Goal: Task Accomplishment & Management: Use online tool/utility

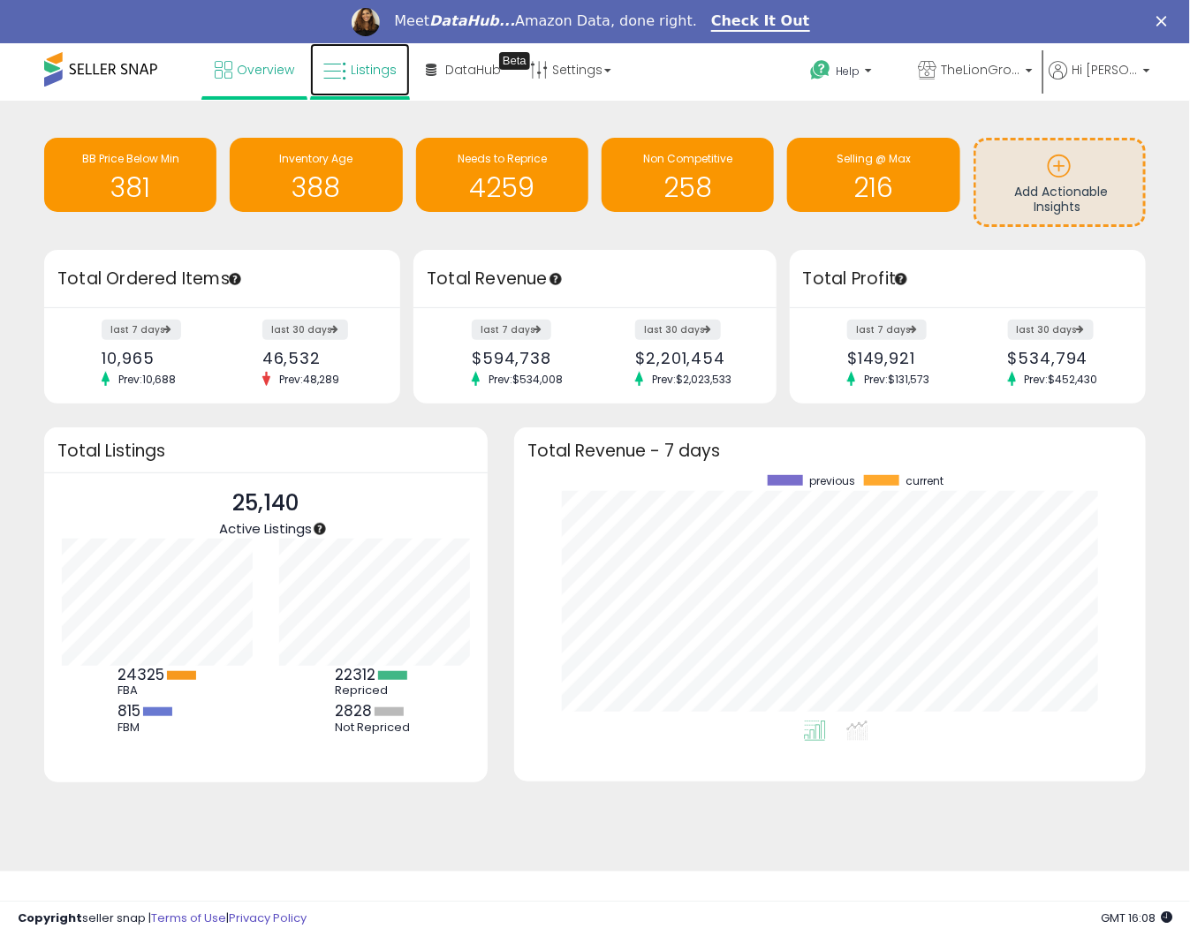
click at [374, 84] on link "Listings" at bounding box center [360, 69] width 100 height 53
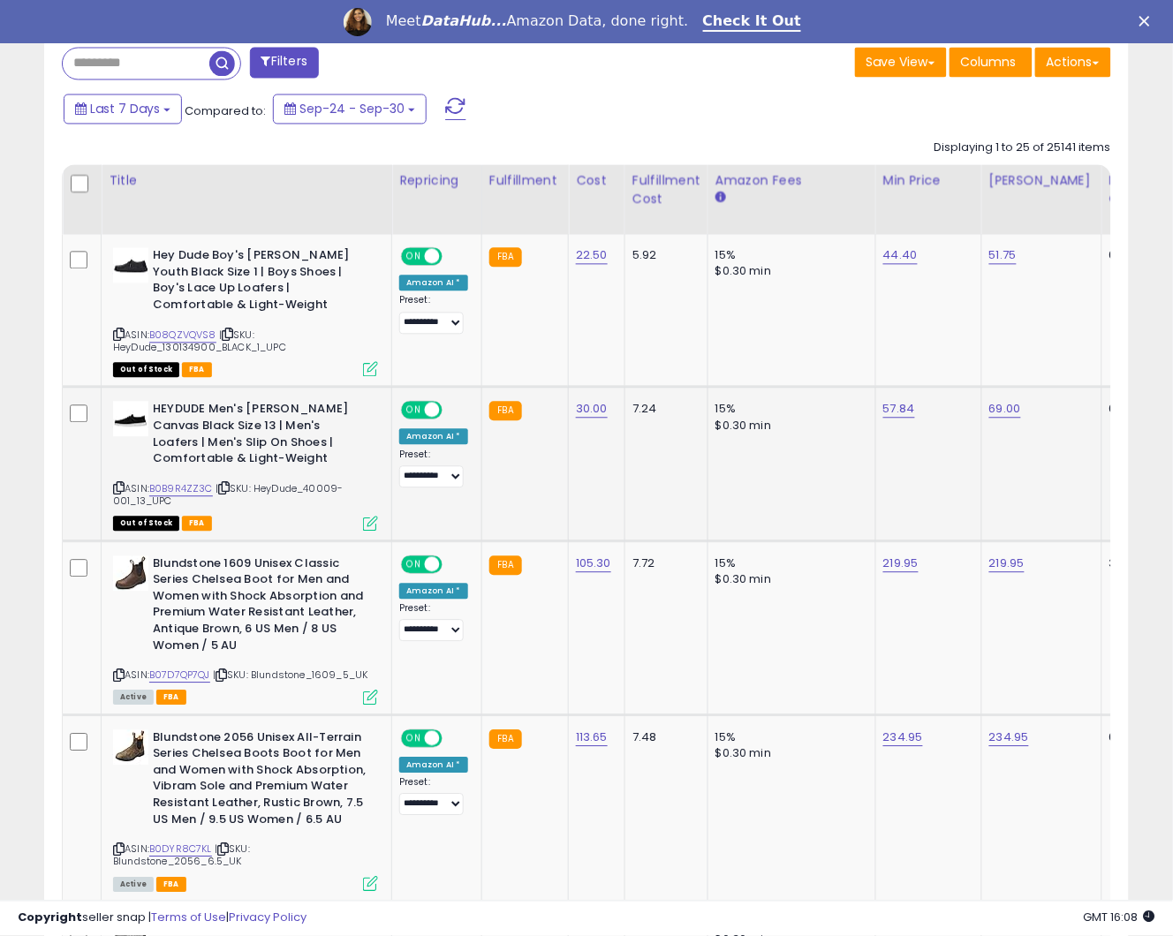
scroll to position [367, 0]
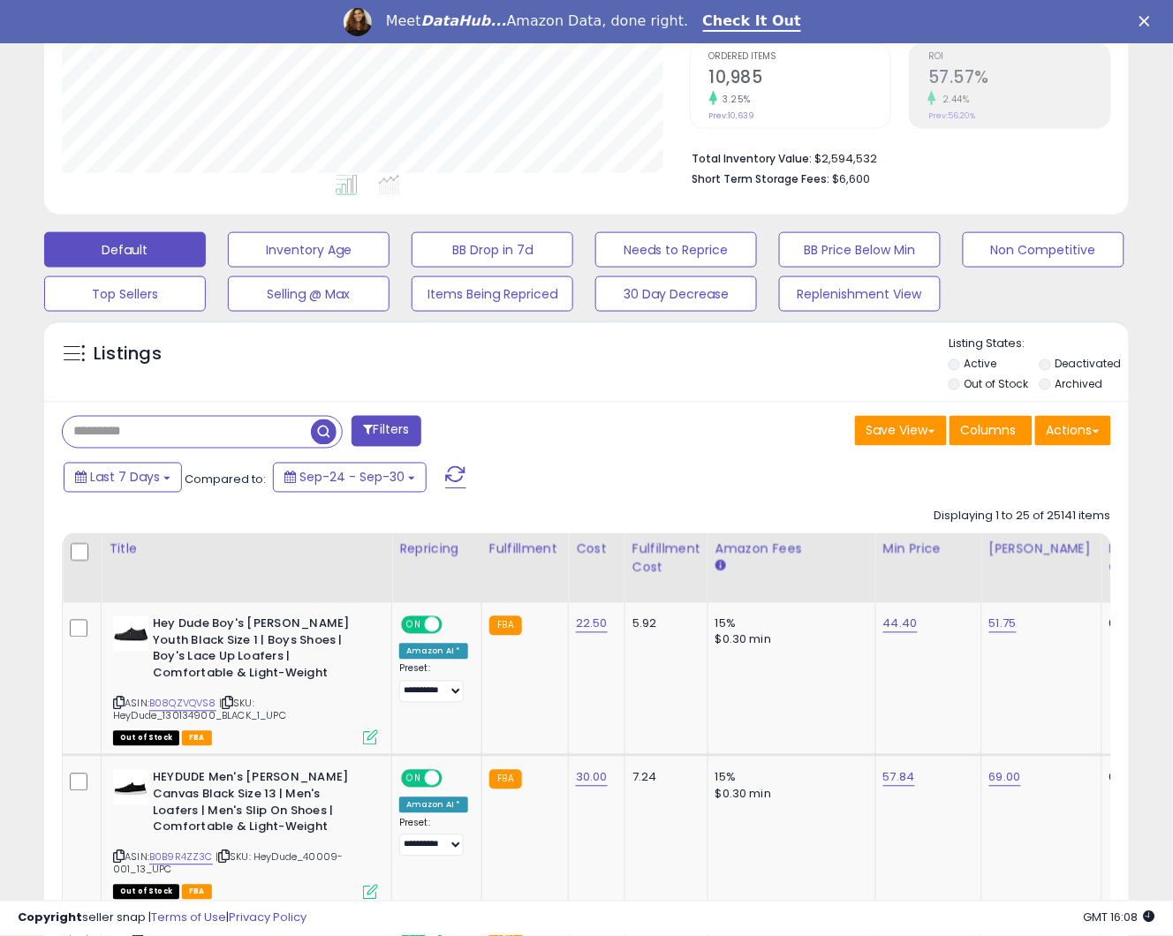
click at [163, 435] on input "text" at bounding box center [187, 432] width 248 height 31
paste input "**********"
click at [885, 292] on button "Replenishment View" at bounding box center [860, 293] width 162 height 35
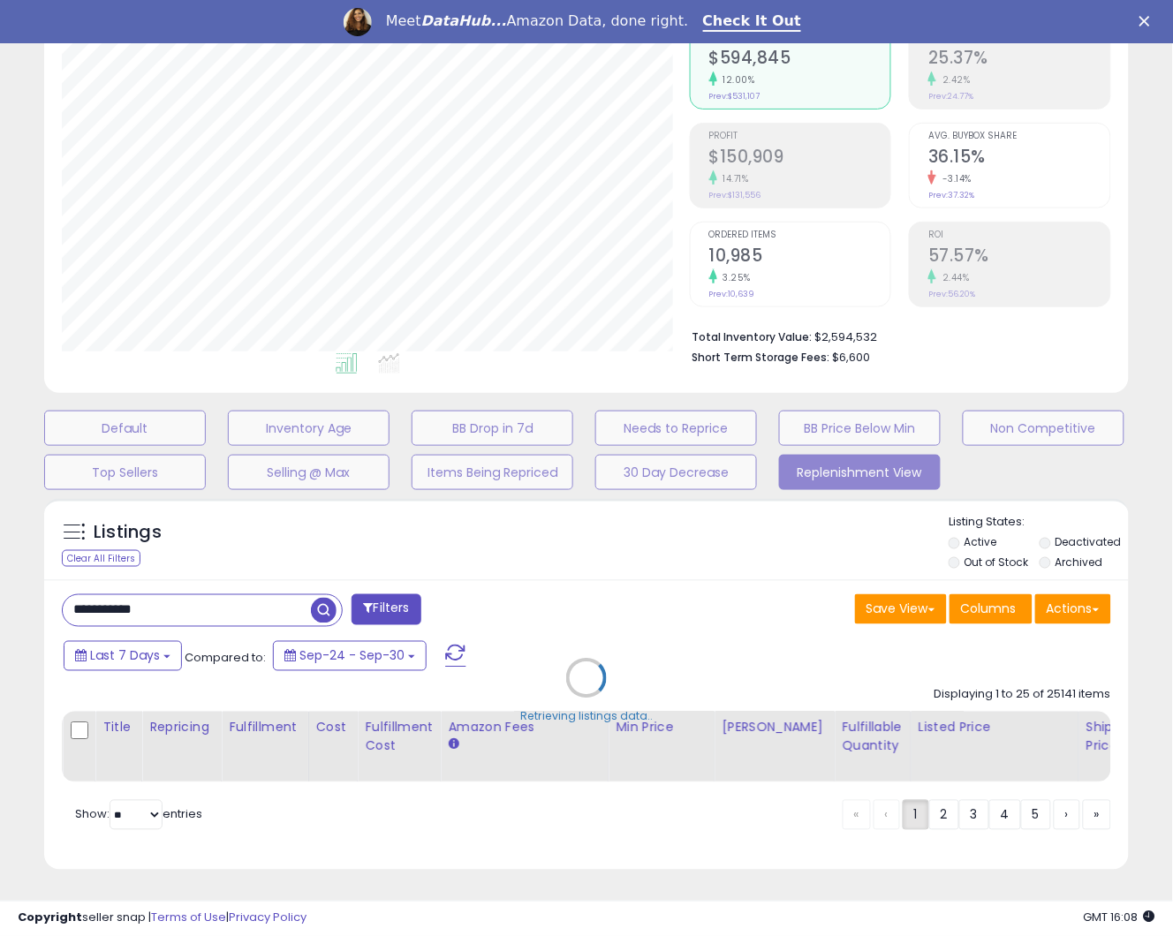
scroll to position [362, 637]
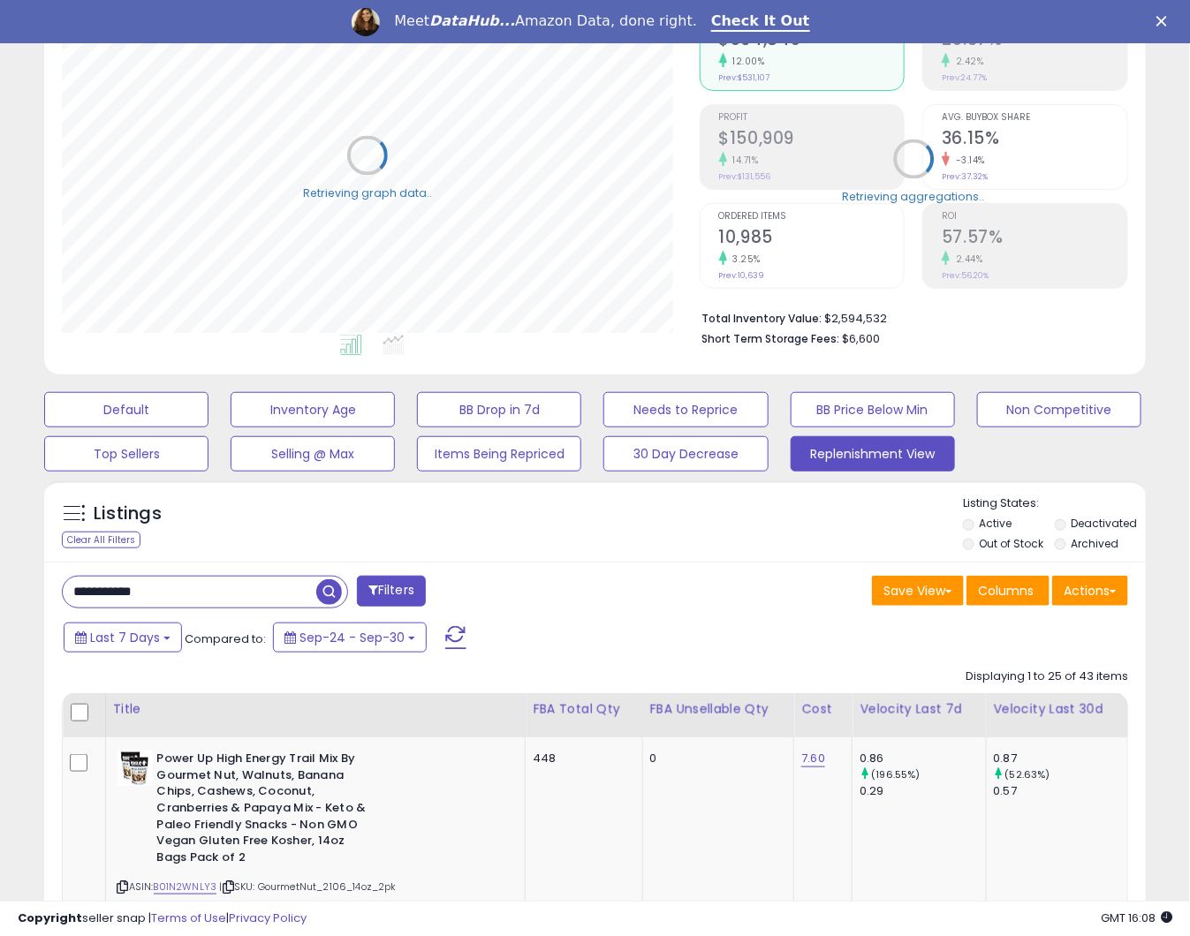
type input "**********"
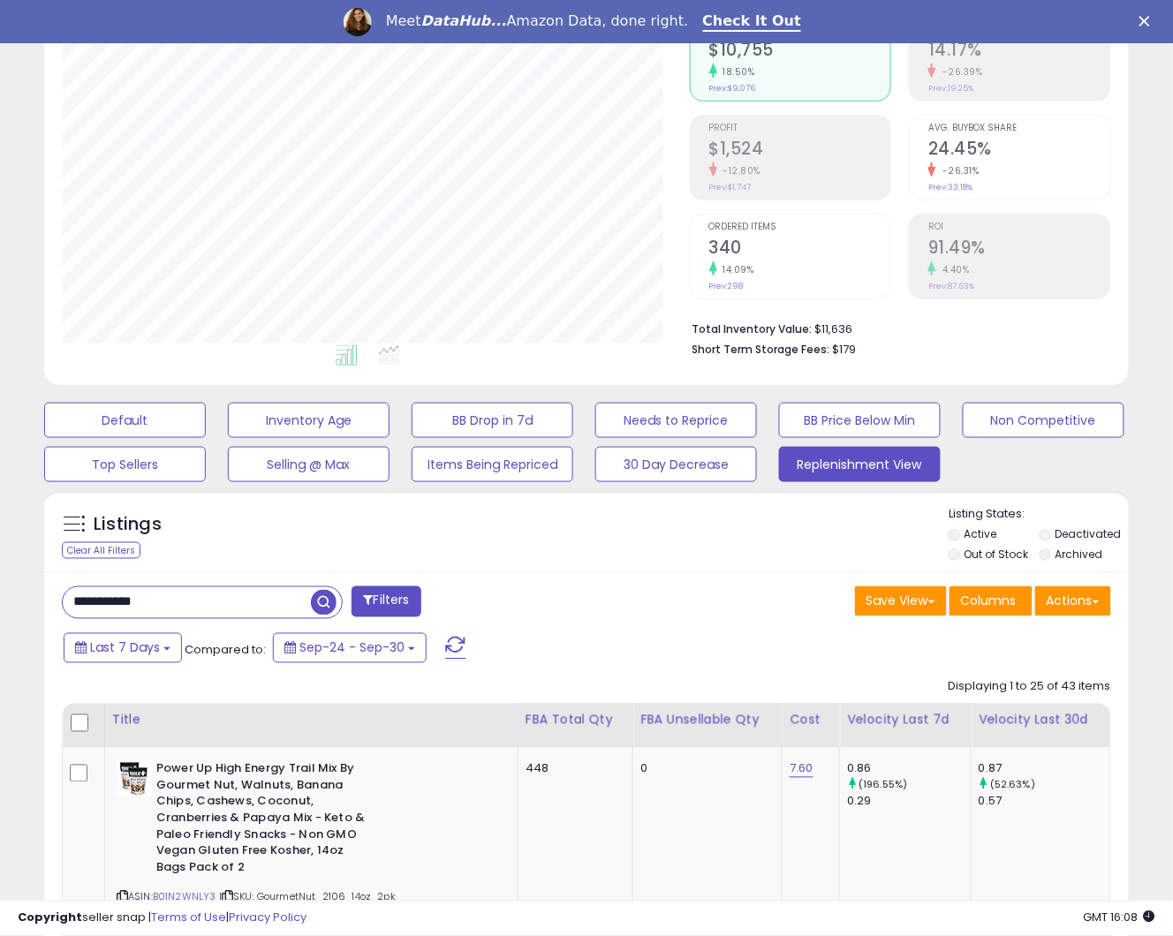
scroll to position [184, 0]
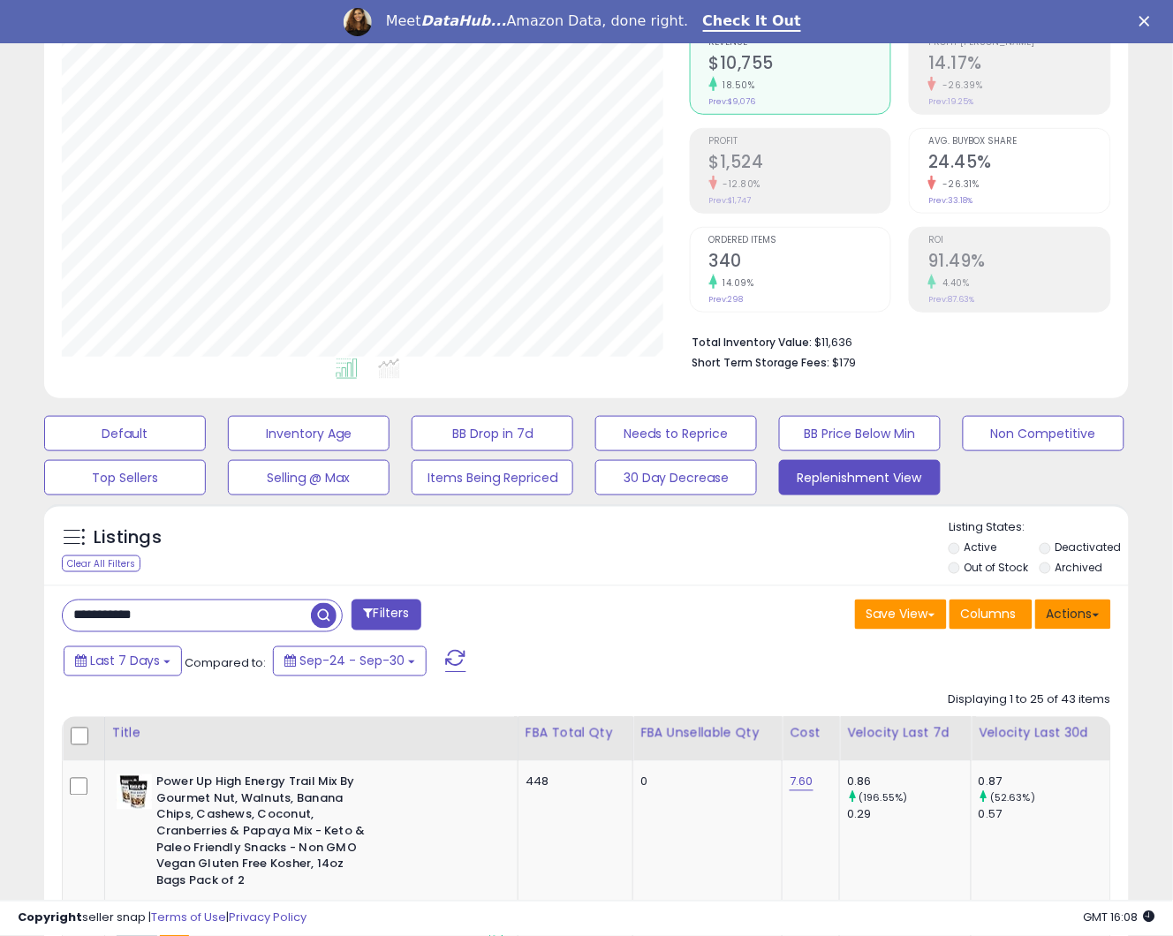
click at [1089, 610] on button "Actions" at bounding box center [1073, 615] width 76 height 30
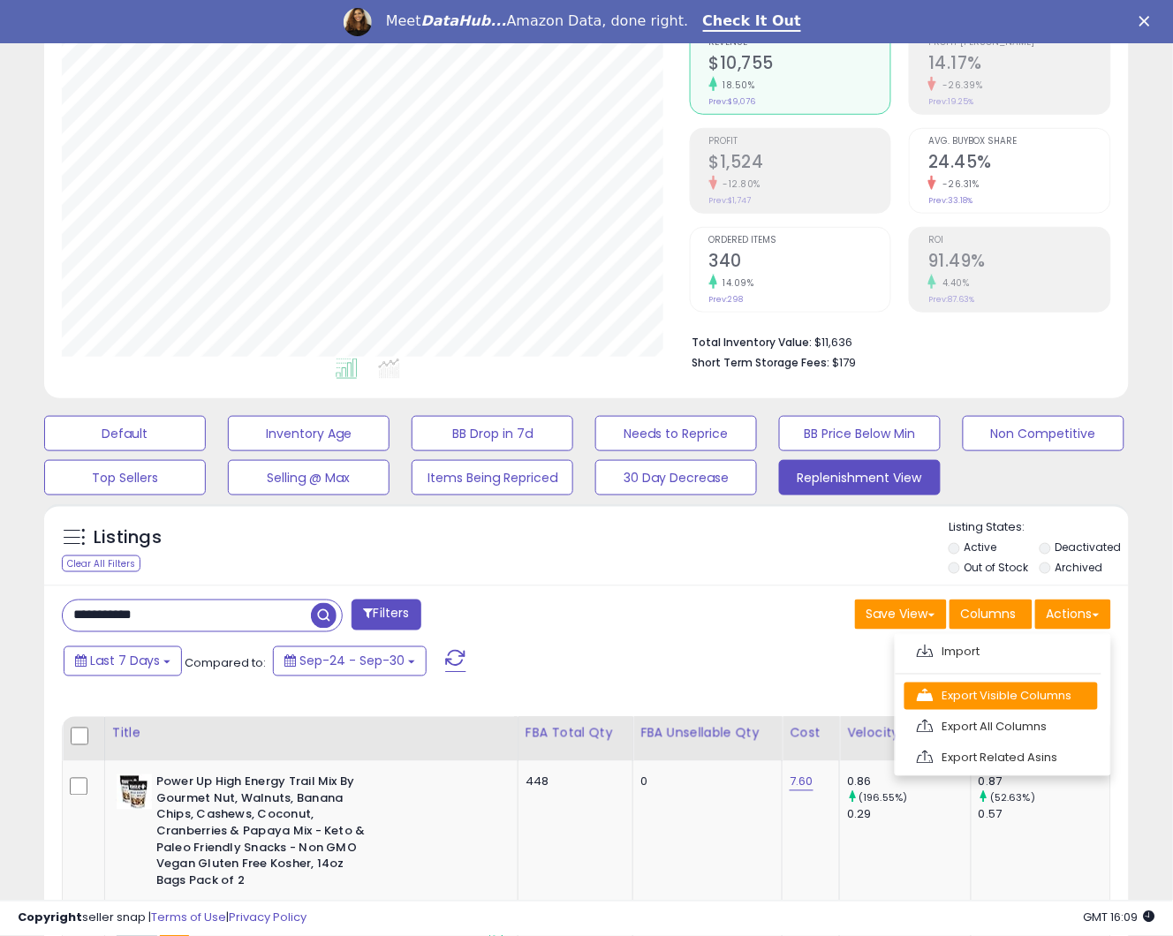
click at [1060, 694] on link "Export Visible Columns" at bounding box center [1001, 696] width 193 height 27
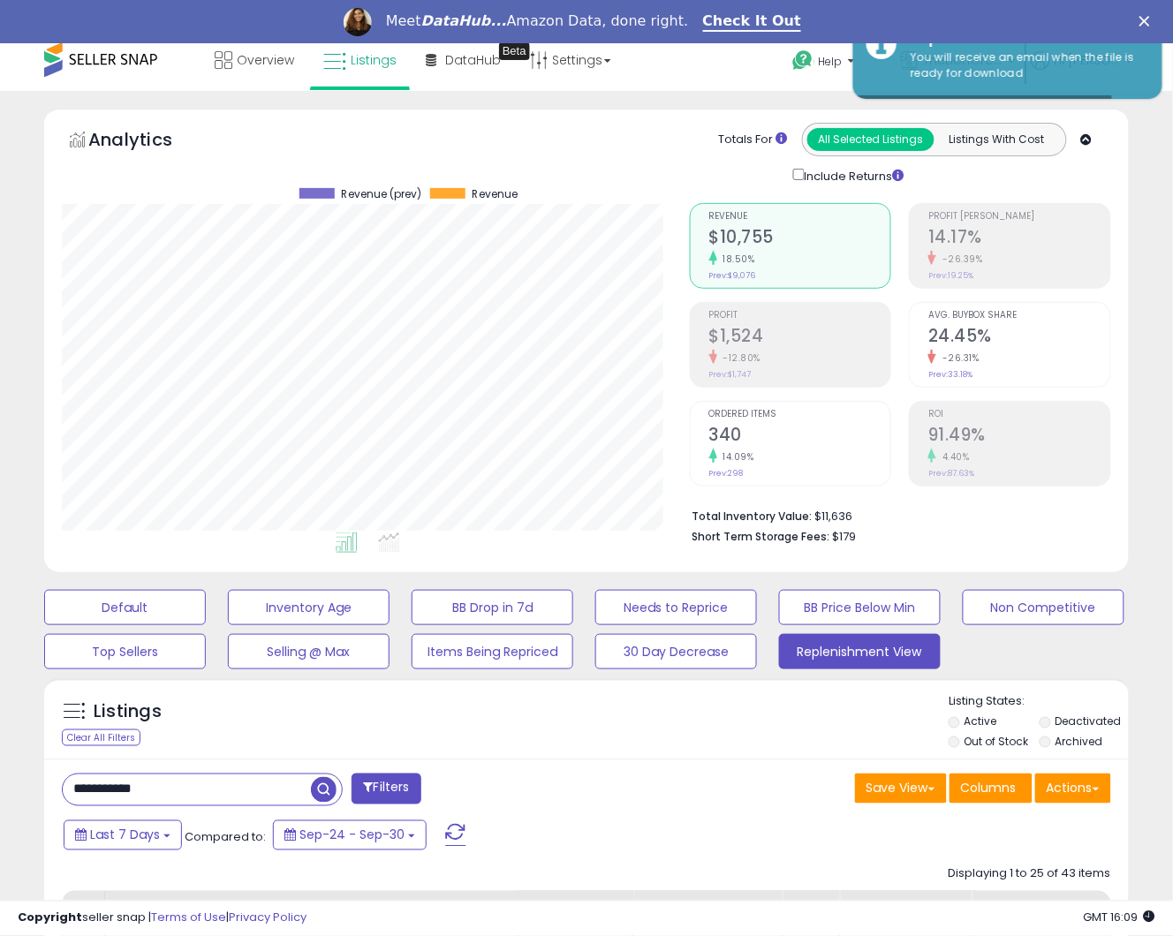
scroll to position [0, 0]
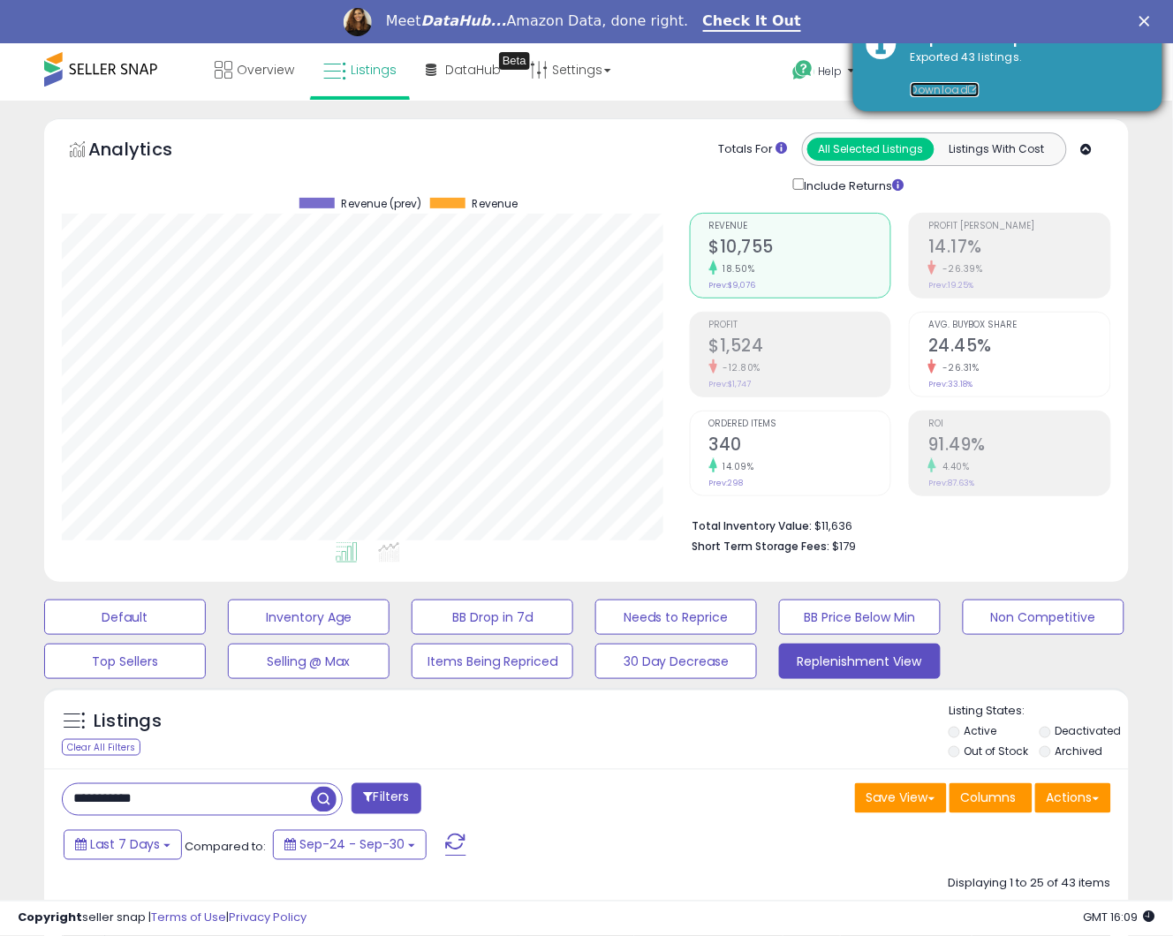
click at [951, 87] on link "Download" at bounding box center [945, 89] width 69 height 15
